Goal: Task Accomplishment & Management: Complete application form

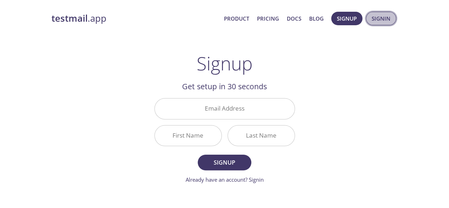
click at [382, 21] on span "Signin" at bounding box center [381, 18] width 19 height 9
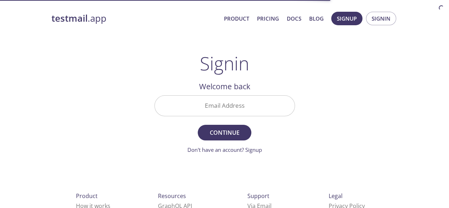
click at [249, 107] on input "Email Address" at bounding box center [225, 106] width 140 height 20
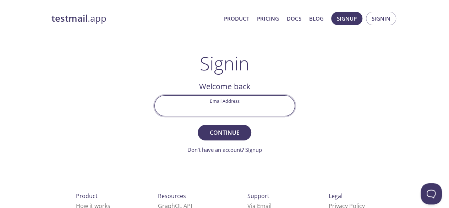
type input "[EMAIL_ADDRESS][DOMAIN_NAME]"
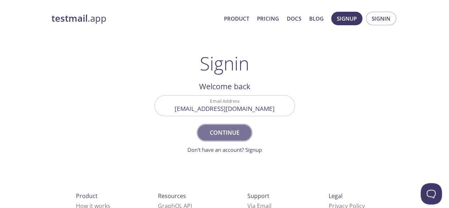
click at [222, 137] on button "Continue" at bounding box center [224, 133] width 53 height 16
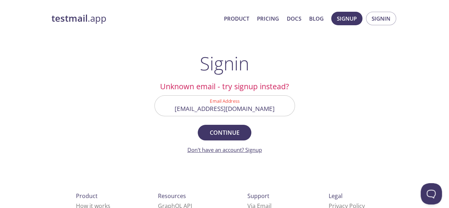
click at [213, 151] on link "Don't have an account? Signup" at bounding box center [225, 149] width 75 height 7
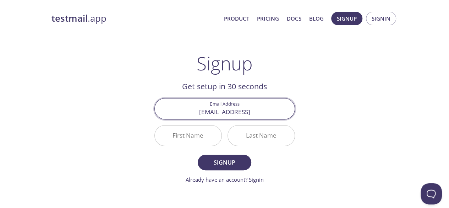
type input "[EMAIL_ADDRESS][DOMAIN_NAME]"
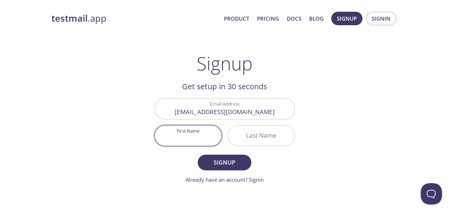
click at [202, 132] on input "First Name" at bounding box center [188, 135] width 67 height 20
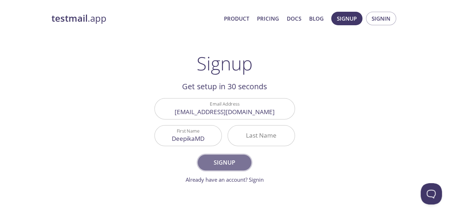
click at [230, 156] on button "Signup" at bounding box center [224, 162] width 53 height 16
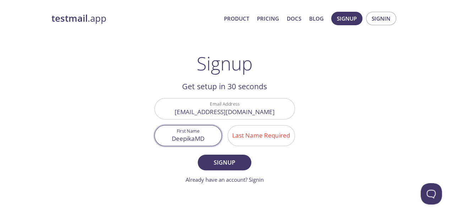
click at [208, 141] on input "DeepikaMD" at bounding box center [188, 135] width 67 height 20
type input "Deepika"
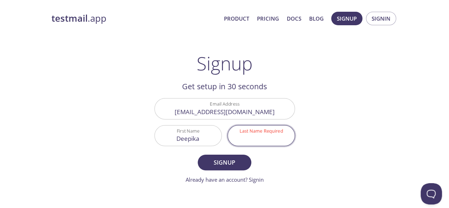
click at [247, 140] on input "Last Name Required" at bounding box center [261, 135] width 67 height 20
type input "MD"
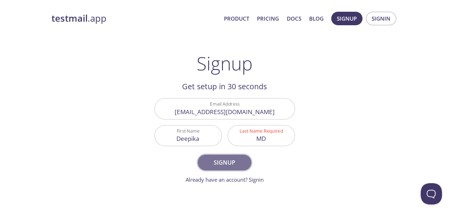
click at [225, 162] on span "Signup" at bounding box center [225, 162] width 38 height 10
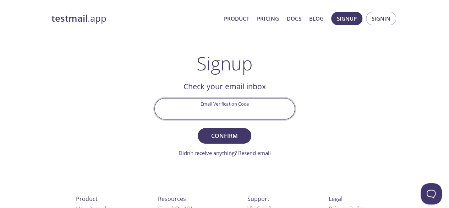
click at [222, 107] on input "Email Verification Code" at bounding box center [225, 108] width 140 height 20
